Goal: Task Accomplishment & Management: Manage account settings

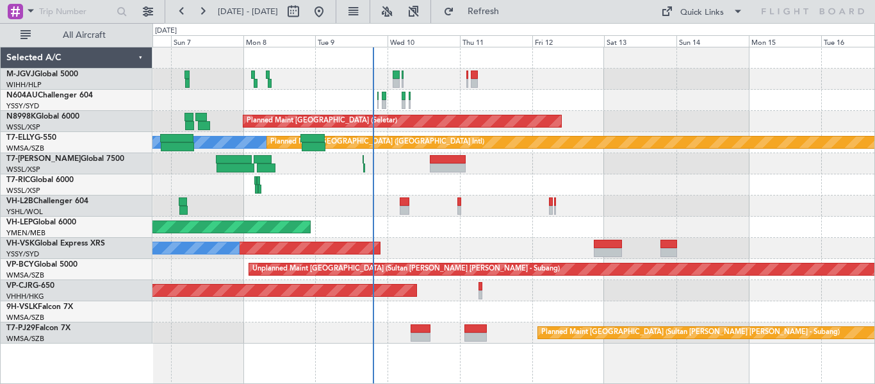
click at [340, 201] on div "Unplanned Maint [GEOGRAPHIC_DATA] ([GEOGRAPHIC_DATA])" at bounding box center [513, 205] width 722 height 21
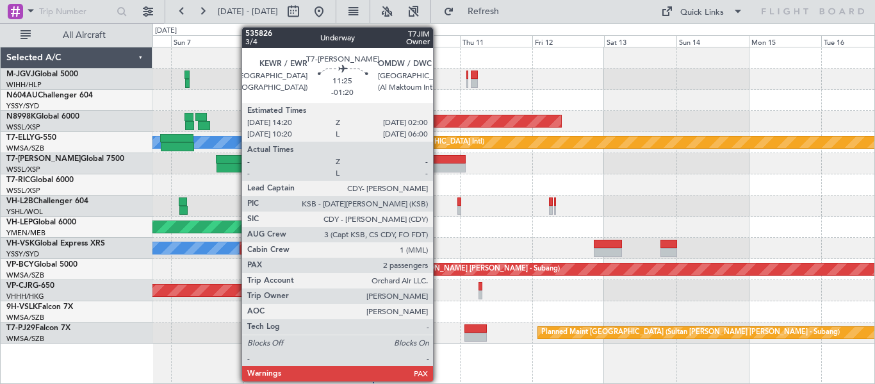
click at [439, 168] on div at bounding box center [447, 167] width 35 height 9
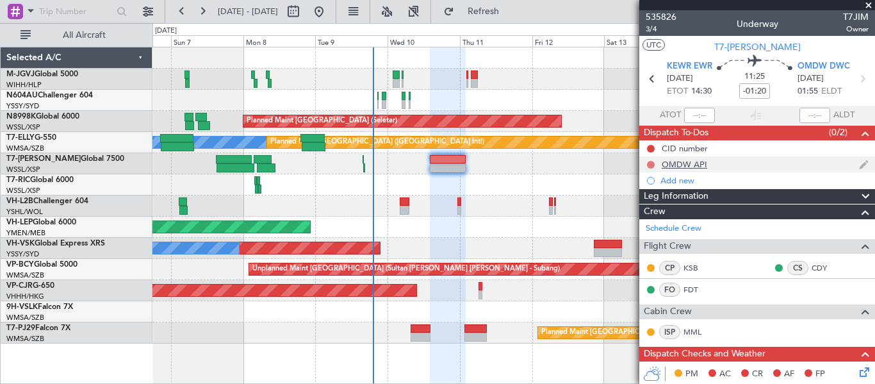
click at [651, 161] on button at bounding box center [651, 165] width 8 height 8
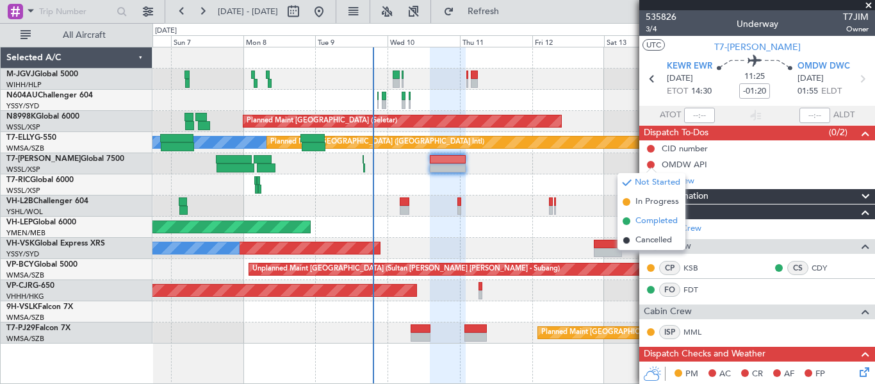
click at [646, 220] on span "Completed" at bounding box center [656, 221] width 42 height 13
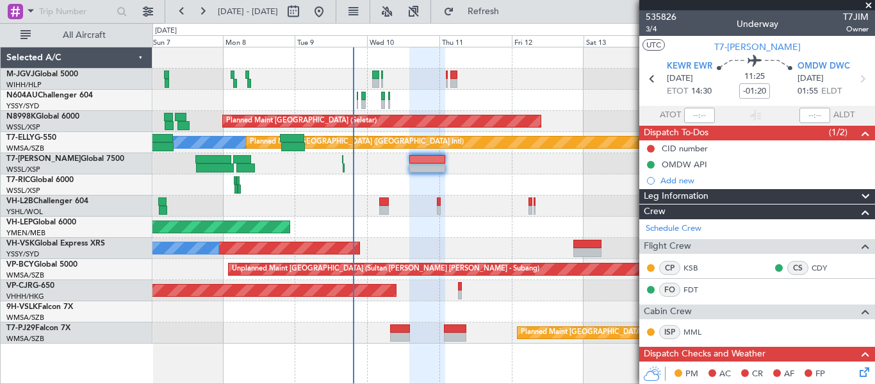
click at [375, 171] on div at bounding box center [513, 163] width 722 height 21
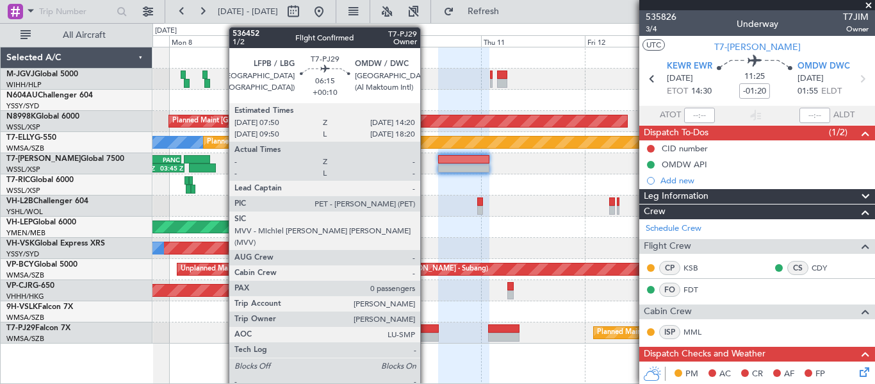
click at [426, 335] on div at bounding box center [424, 336] width 28 height 9
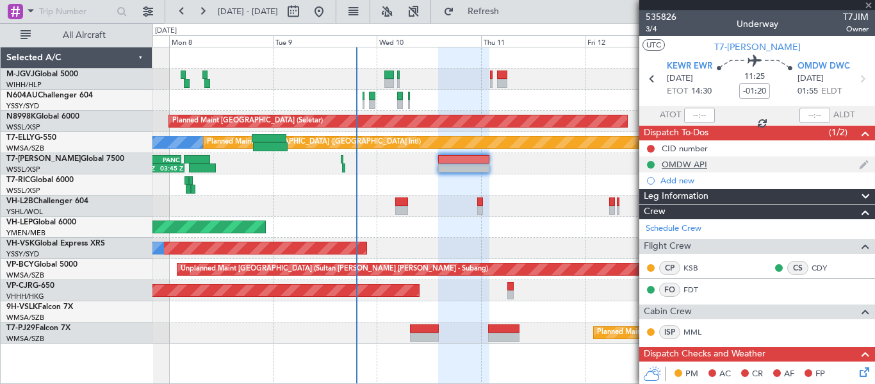
type input "+00:10"
type input "0"
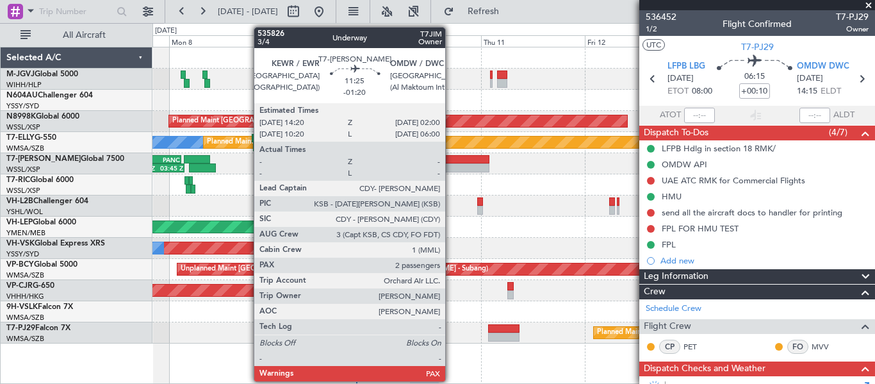
click at [451, 166] on div at bounding box center [463, 167] width 51 height 9
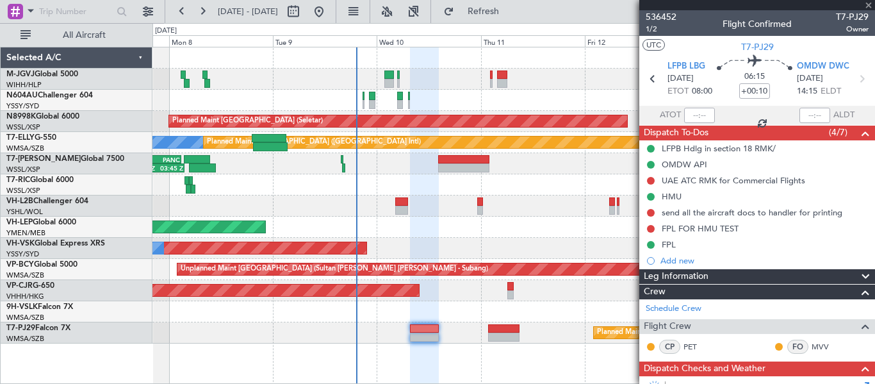
type input "-01:20"
type input "2"
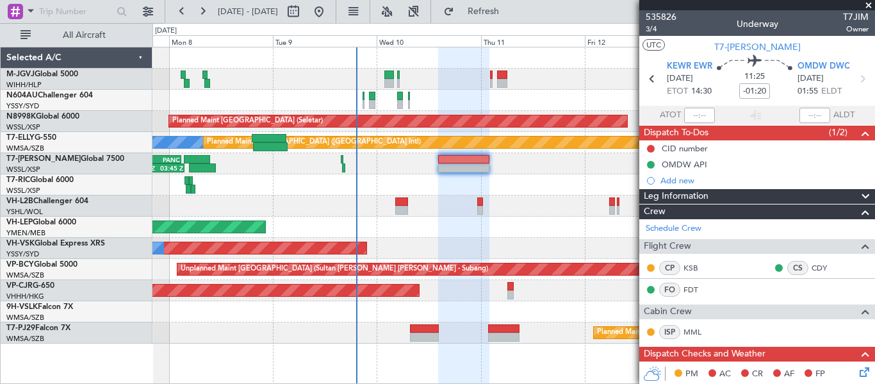
click at [568, 181] on div at bounding box center [513, 184] width 722 height 21
click at [560, 198] on div at bounding box center [513, 205] width 722 height 21
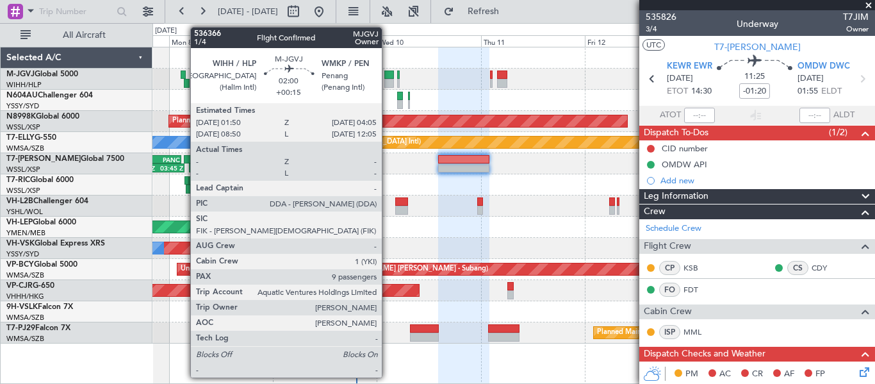
click at [387, 79] on div at bounding box center [389, 83] width 10 height 9
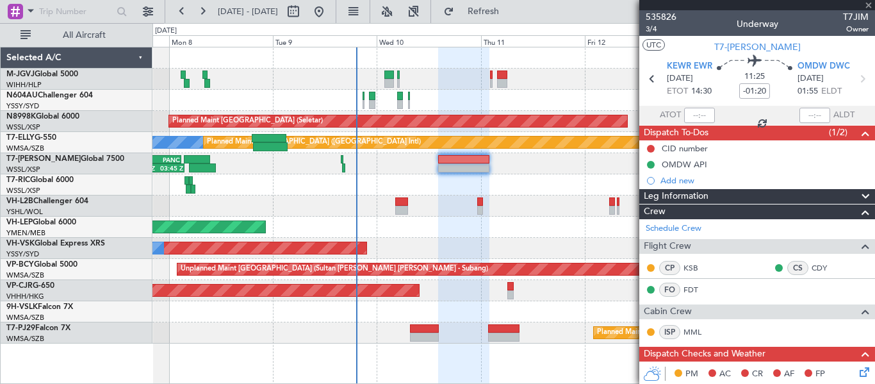
type input "+00:15"
type input "9"
